Goal: Obtain resource: Download file/media

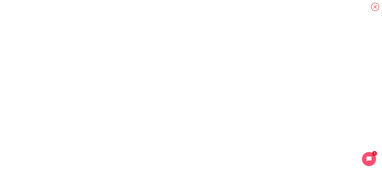
click at [374, 6] on icon "Content" at bounding box center [375, 7] width 8 height 8
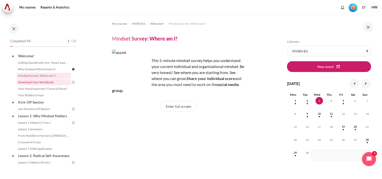
click at [39, 82] on link "Download Your Workbook" at bounding box center [44, 82] width 55 height 6
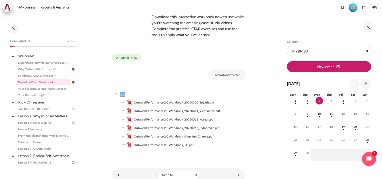
scroll to position [64, 0]
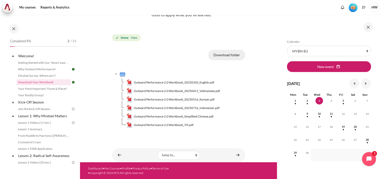
click at [221, 54] on button "Download folder" at bounding box center [226, 55] width 37 height 11
click at [41, 89] on link "Your Most Important "Faces & Places"" at bounding box center [44, 89] width 55 height 6
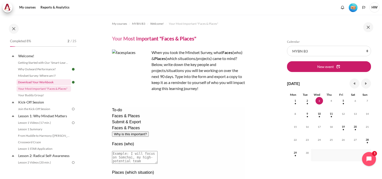
click at [41, 82] on link "Download Your Workbook" at bounding box center [44, 82] width 55 height 6
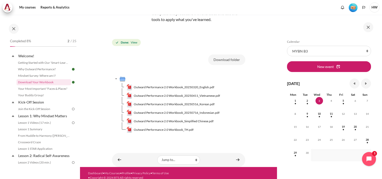
scroll to position [64, 0]
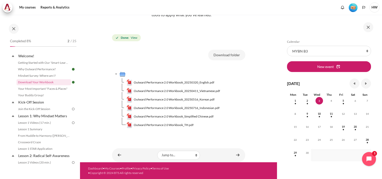
click at [38, 73] on li "Mindset Survey: Where am I?" at bounding box center [47, 76] width 60 height 7
click at [39, 74] on link "Mindset Survey: Where am I?" at bounding box center [44, 76] width 55 height 6
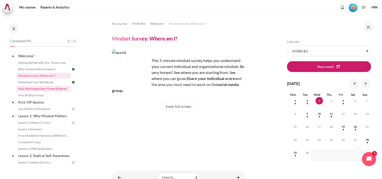
click at [38, 88] on link "Your Most Important "Faces & Places"" at bounding box center [44, 89] width 55 height 6
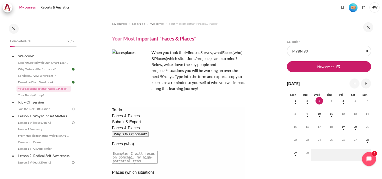
click at [30, 9] on link "My courses" at bounding box center [28, 8] width 20 height 10
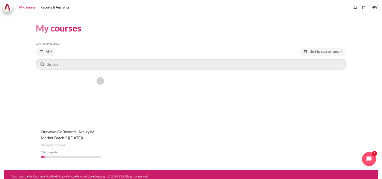
click at [68, 93] on figure "Content" at bounding box center [71, 100] width 71 height 50
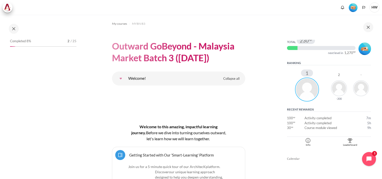
scroll to position [100, 0]
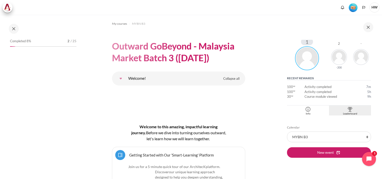
click at [348, 111] on img "Blocks" at bounding box center [350, 109] width 5 height 5
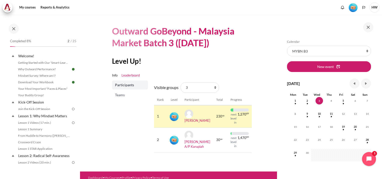
scroll to position [27, 0]
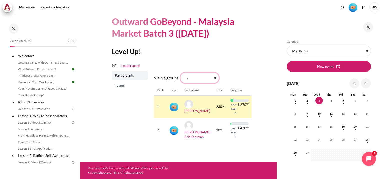
click at [214, 76] on select "All participants 3 1 2 3 4" at bounding box center [200, 78] width 39 height 11
select select "0"
click at [181, 73] on select "All participants 3 1 2 3 4" at bounding box center [200, 78] width 39 height 11
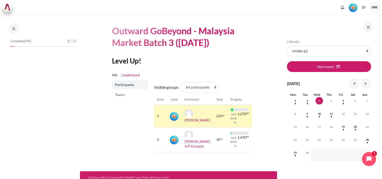
scroll to position [27, 0]
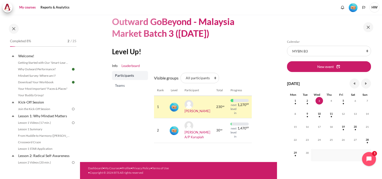
click at [32, 8] on link "My courses" at bounding box center [28, 8] width 20 height 10
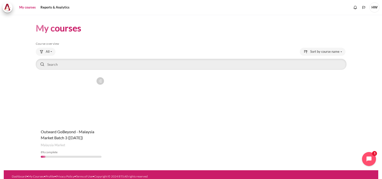
scroll to position [4, 0]
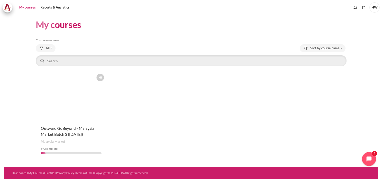
click at [90, 90] on figure "Content" at bounding box center [71, 96] width 71 height 50
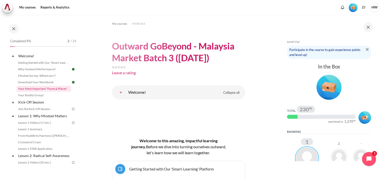
click at [48, 90] on link "Your Most Important "Faces & Places"" at bounding box center [44, 89] width 55 height 6
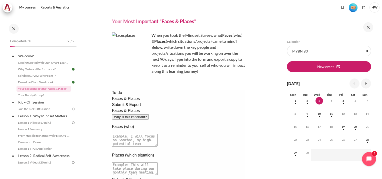
scroll to position [25, 0]
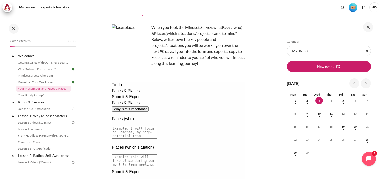
click at [149, 107] on button "Why is this important?" at bounding box center [130, 109] width 37 height 5
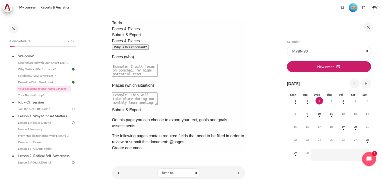
scroll to position [50, 0]
